Goal: Check status

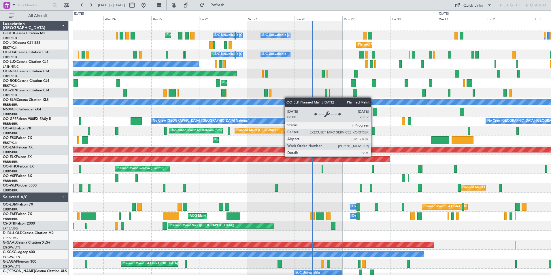
click at [190, 180] on div "Planned Maint Nice ([GEOGRAPHIC_DATA]) A/C Unavailable [GEOGRAPHIC_DATA] ([GEOG…" at bounding box center [312, 211] width 478 height 380
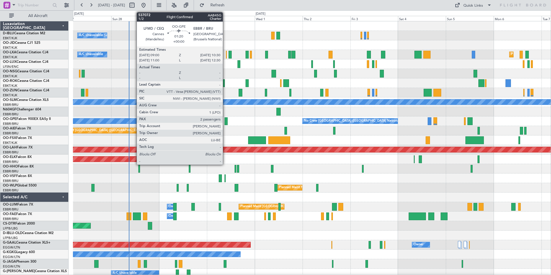
click at [225, 119] on div at bounding box center [225, 121] width 3 height 8
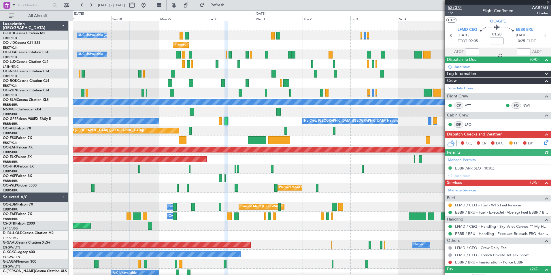
click at [457, 6] on span "537072" at bounding box center [455, 8] width 14 height 6
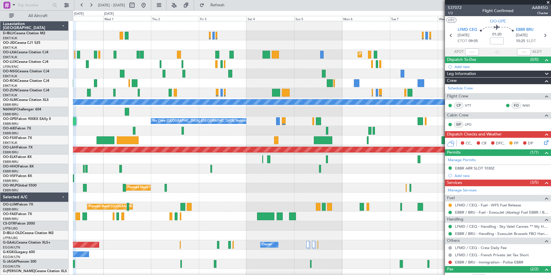
click at [162, 145] on div "A/C Unavailable [GEOGRAPHIC_DATA]-[GEOGRAPHIC_DATA] Planned Maint [GEOGRAPHIC_D…" at bounding box center [312, 201] width 478 height 361
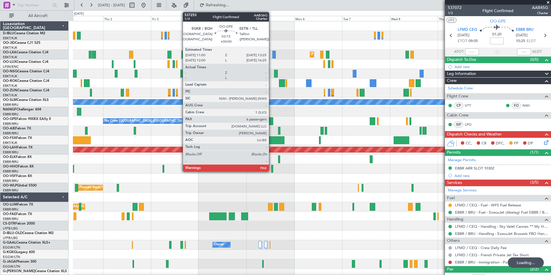
click at [271, 121] on div at bounding box center [270, 121] width 5 height 8
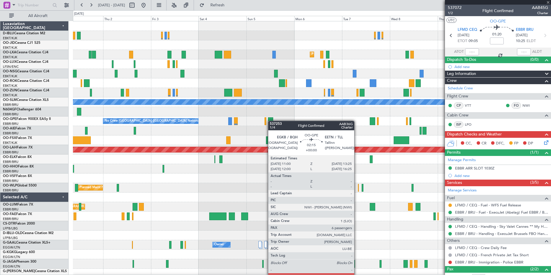
type input "7"
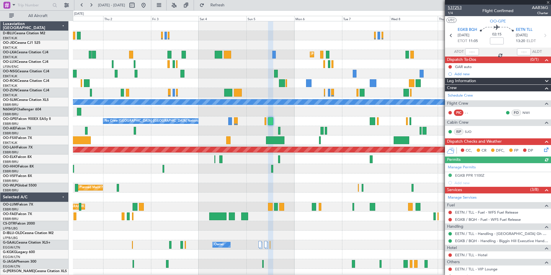
click at [457, 7] on span "537253" at bounding box center [455, 8] width 14 height 6
